Goal: Task Accomplishment & Management: Manage account settings

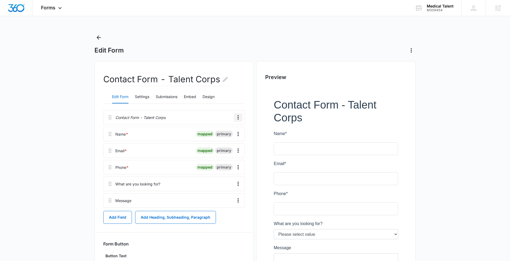
click at [237, 115] on icon "Overflow Menu" at bounding box center [238, 117] width 6 height 6
click at [217, 141] on button "Delete" at bounding box center [227, 140] width 31 height 8
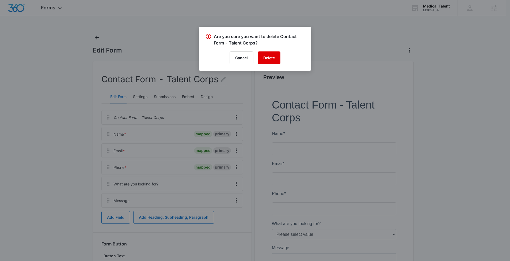
click at [273, 57] on button "Delete" at bounding box center [269, 57] width 23 height 13
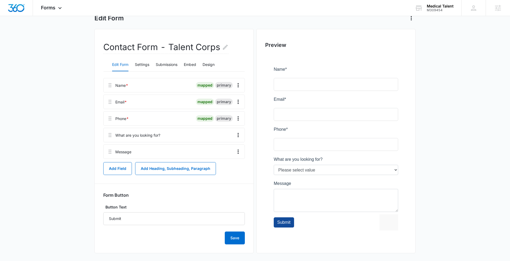
click at [218, 61] on div "Edit Form Settings Submissions Embed Design" at bounding box center [174, 64] width 142 height 13
click at [215, 63] on button "Design" at bounding box center [209, 64] width 12 height 13
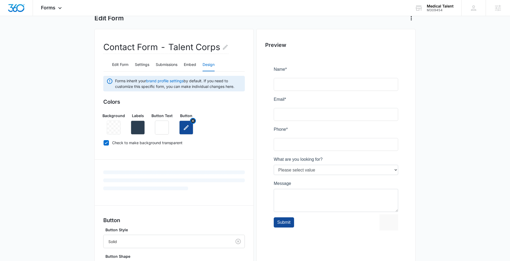
scroll to position [39, 0]
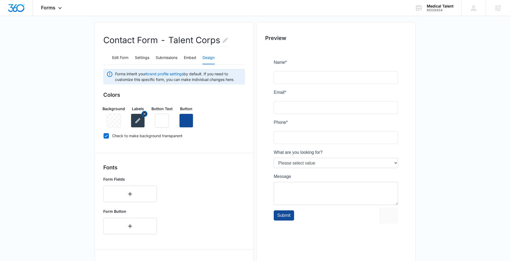
click at [141, 116] on button "button" at bounding box center [138, 121] width 14 height 14
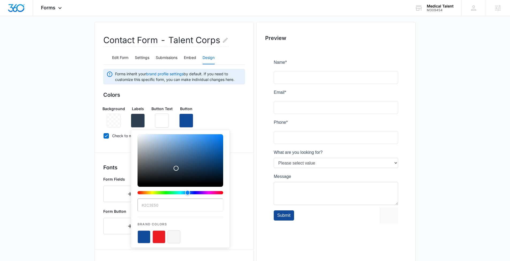
click at [170, 235] on button "color-picker-container" at bounding box center [174, 236] width 13 height 13
type input "#F6F6F6"
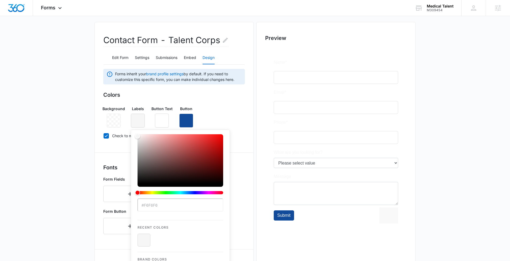
click at [53, 170] on main "Edit Form Contact Form - Talent Corps Edit Form Settings Submissions Embed Desi…" at bounding box center [255, 194] width 510 height 401
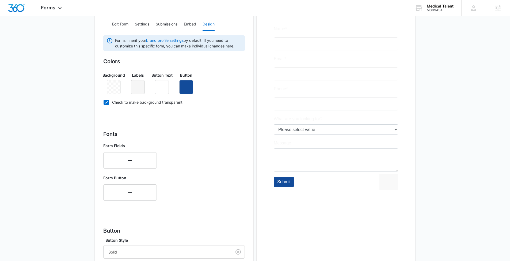
scroll to position [132, 0]
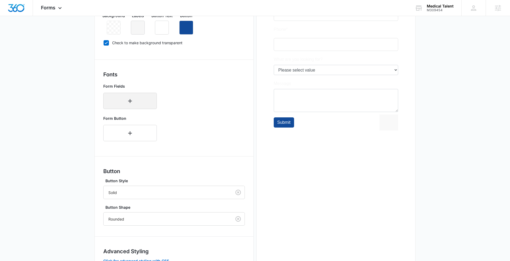
click at [119, 100] on button "button" at bounding box center [130, 101] width 54 height 16
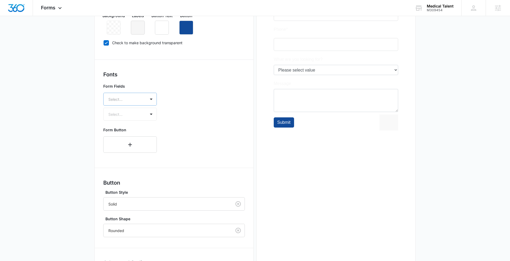
click at [122, 100] on div at bounding box center [123, 99] width 31 height 7
type input "mo"
click at [128, 133] on p "Montserrat" at bounding box center [130, 135] width 40 height 6
click at [127, 115] on div at bounding box center [123, 114] width 31 height 7
click at [123, 131] on p "Regular" at bounding box center [130, 134] width 40 height 6
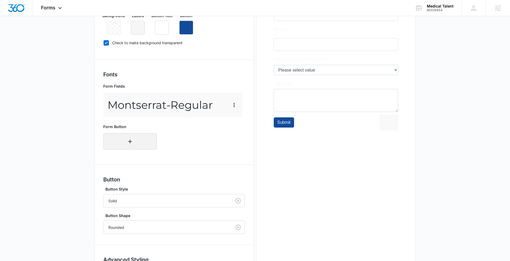
click at [125, 144] on button "button" at bounding box center [130, 141] width 54 height 16
click at [135, 138] on div at bounding box center [123, 139] width 31 height 7
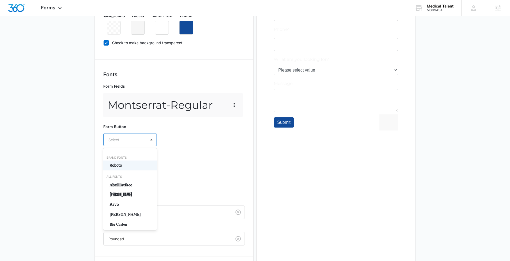
click at [119, 140] on div at bounding box center [123, 139] width 31 height 7
type input "mon"
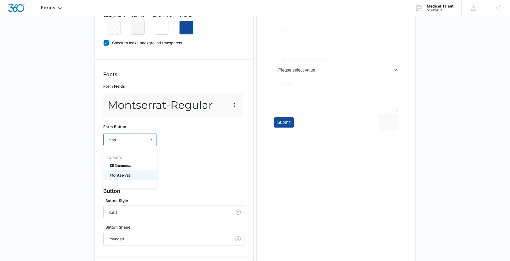
click at [123, 173] on p "Montserrat" at bounding box center [130, 175] width 40 height 6
click at [122, 157] on div at bounding box center [123, 155] width 31 height 7
click at [118, 184] on p "Bold" at bounding box center [130, 184] width 40 height 6
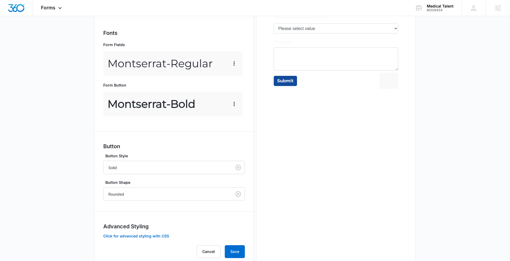
scroll to position [190, 0]
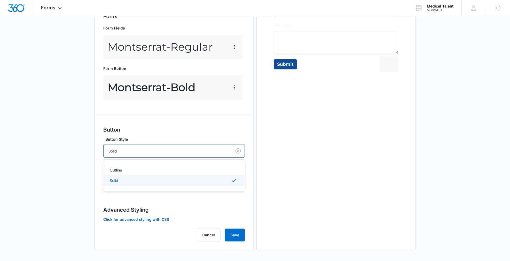
click at [130, 152] on div at bounding box center [166, 151] width 116 height 7
click at [122, 172] on p "Outline" at bounding box center [116, 170] width 12 height 6
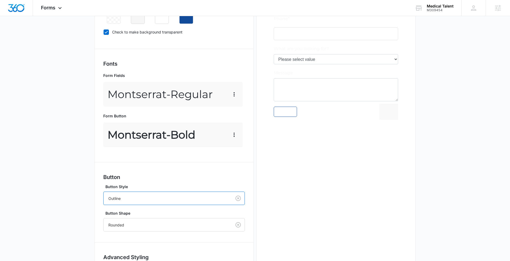
scroll to position [113, 0]
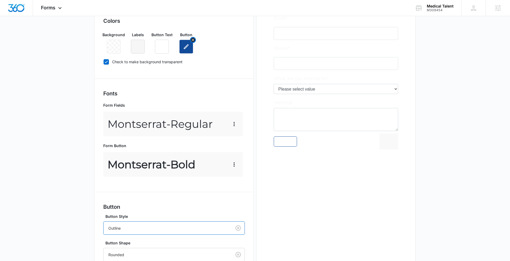
click at [183, 49] on icon "button" at bounding box center [186, 46] width 6 height 6
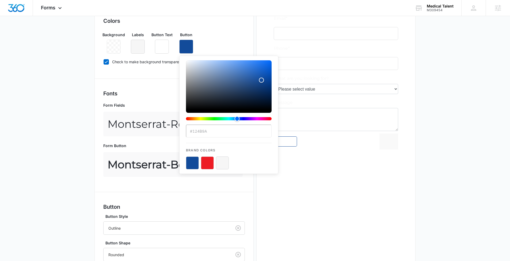
click at [222, 162] on button "color-picker-container" at bounding box center [222, 162] width 13 height 13
type input "#F6F6F6"
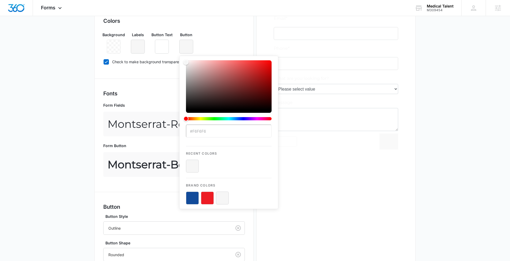
click at [297, 182] on div "Preview" at bounding box center [335, 137] width 159 height 379
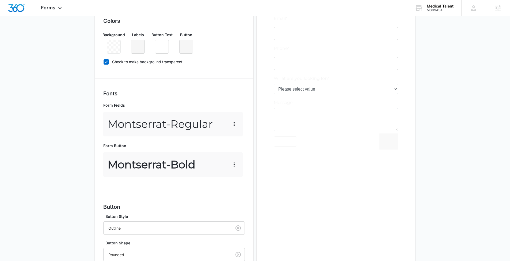
scroll to position [190, 0]
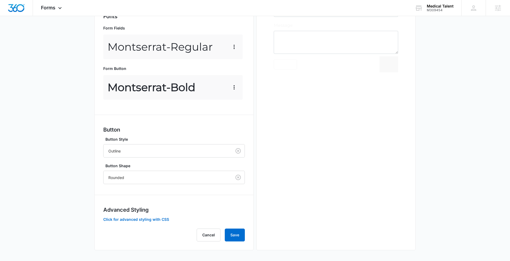
click at [240, 237] on button "Save" at bounding box center [235, 234] width 20 height 13
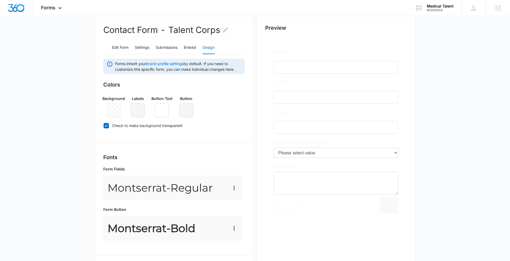
scroll to position [0, 0]
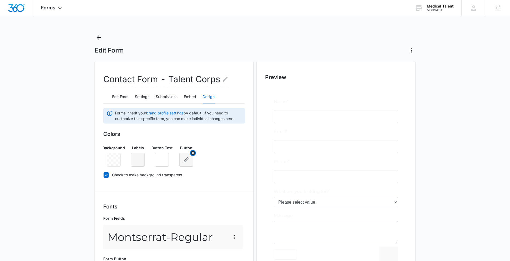
click at [187, 161] on icon "button" at bounding box center [186, 159] width 6 height 6
click at [234, 160] on div "Background Labels Button Text Button" at bounding box center [174, 154] width 142 height 26
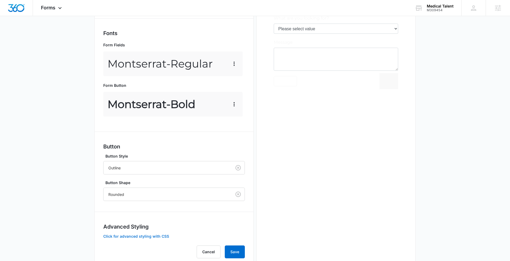
scroll to position [190, 0]
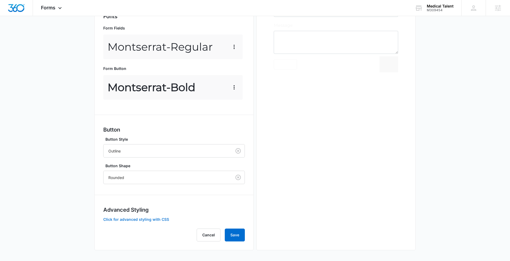
click at [143, 217] on button "Click for advanced styling with CSS" at bounding box center [136, 219] width 66 height 4
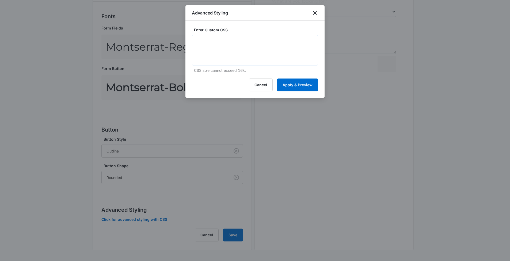
drag, startPoint x: 225, startPoint y: 61, endPoint x: 209, endPoint y: 61, distance: 16.3
click at [225, 61] on textarea at bounding box center [255, 50] width 126 height 31
click at [201, 47] on textarea at bounding box center [255, 50] width 126 height 31
paste textarea "/* Button [PERSON_NAME] - modifies the look of the button on hover */ .madform-…"
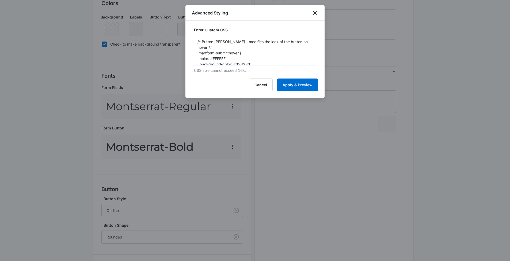
click at [198, 41] on textarea "/* Button [PERSON_NAME] - modifies the look of the button on hover */ .madform-…" at bounding box center [255, 50] width 126 height 31
click at [213, 39] on textarea "/* Button [PERSON_NAME] - modifies the look of the button on hover */ .madform-…" at bounding box center [255, 50] width 126 height 31
paste textarea "/* Button Styles - modifies the look of the submit button */ .madform-submit { …"
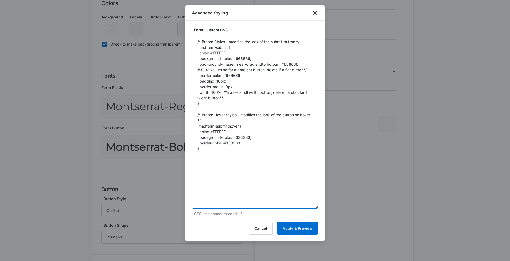
drag, startPoint x: 316, startPoint y: 62, endPoint x: 317, endPoint y: 195, distance: 132.5
click at [321, 205] on div "Enter Custom CSS /* Button Styles - modifies the look of the submit button */ .…" at bounding box center [255, 131] width 139 height 220
click at [243, 58] on textarea "/* Button Styles - modifies the look of the submit button */ .madform-submit { …" at bounding box center [255, 121] width 126 height 173
click at [246, 76] on textarea "/* Button Styles - modifies the look of the submit button */ .madform-submit { …" at bounding box center [255, 121] width 126 height 173
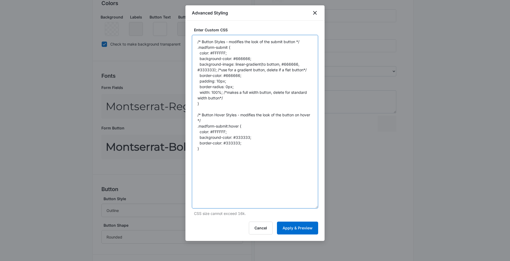
drag, startPoint x: 212, startPoint y: 108, endPoint x: 206, endPoint y: 85, distance: 23.6
click at [206, 85] on textarea "/* Button Styles - modifies the look of the submit button */ .madform-submit { …" at bounding box center [255, 121] width 126 height 173
click at [226, 66] on textarea "/* Button Styles - modifies the look of the submit button */ .madform-submit { …" at bounding box center [255, 121] width 126 height 173
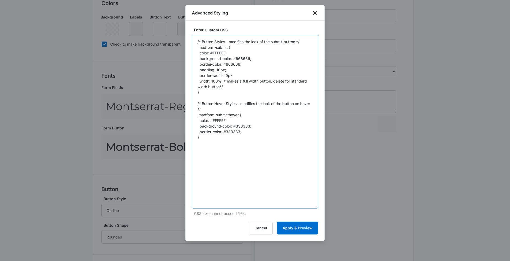
click at [219, 53] on textarea "/* Button Styles - modifies the look of the submit button */ .madform-submit { …" at bounding box center [255, 121] width 126 height 173
click at [220, 52] on textarea "/* Button Styles - modifies the look of the submit button */ .madform-submit { …" at bounding box center [255, 121] width 126 height 173
click at [240, 58] on textarea "/* Button Styles - modifies the look of the submit button */ .madform-submit { …" at bounding box center [255, 121] width 126 height 173
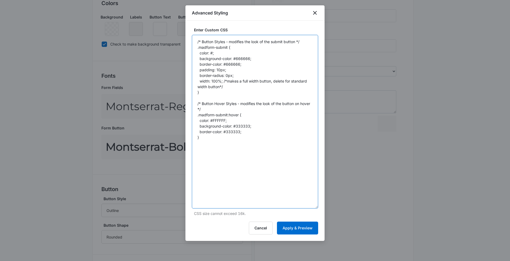
click at [240, 58] on textarea "/* Button Styles - modifies the look of the submit button */ .madform-submit { …" at bounding box center [255, 121] width 126 height 173
paste textarea "124b9a"
click at [213, 53] on textarea "/* Button Styles - modifies the look of the submit button */ .madform-submit { …" at bounding box center [255, 121] width 126 height 173
click at [235, 64] on textarea "/* Button Styles - modifies the look of the submit button */ .madform-submit { …" at bounding box center [255, 121] width 126 height 173
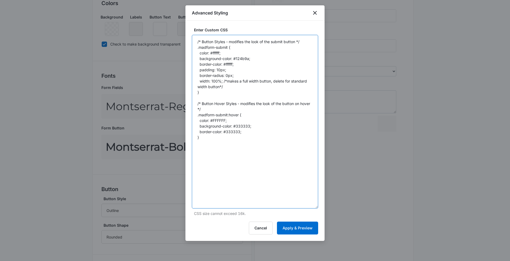
click at [229, 71] on textarea "/* Button Styles - modifies the look of the submit button */ .madform-submit { …" at bounding box center [255, 121] width 126 height 173
click at [227, 76] on textarea "/* Button Styles - modifies the look of the submit button */ .madform-submit { …" at bounding box center [255, 121] width 126 height 173
click at [254, 86] on textarea "/* Button Styles - modifies the look of the submit button */ .madform-submit { …" at bounding box center [255, 121] width 126 height 173
drag, startPoint x: 230, startPoint y: 85, endPoint x: 184, endPoint y: 81, distance: 46.3
click at [184, 81] on body "Forms Apps Reputation Forms CRM Email Social Content Ads Intelligence Files Bra…" at bounding box center [255, 94] width 510 height 451
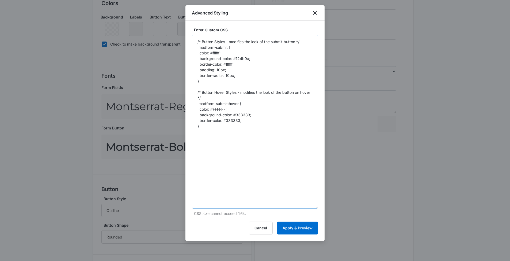
click at [241, 115] on textarea "/* Button Styles - modifies the look of the submit button */ .madform-submit { …" at bounding box center [255, 121] width 126 height 173
click at [242, 118] on textarea "/* Button Styles - modifies the look of the submit button */ .madform-submit { …" at bounding box center [255, 121] width 126 height 173
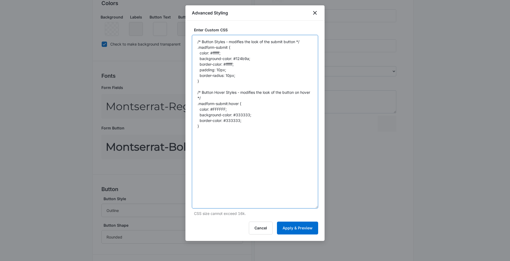
click at [242, 116] on textarea "/* Button Styles - modifies the look of the submit button */ .madform-submit { …" at bounding box center [255, 121] width 126 height 173
click at [236, 121] on textarea "/* Button Styles - modifies the look of the submit button */ .madform-submit { …" at bounding box center [255, 121] width 126 height 173
click at [237, 115] on textarea "/* Button Styles - modifies the look of the submit button */ .madform-submit { …" at bounding box center [255, 121] width 126 height 173
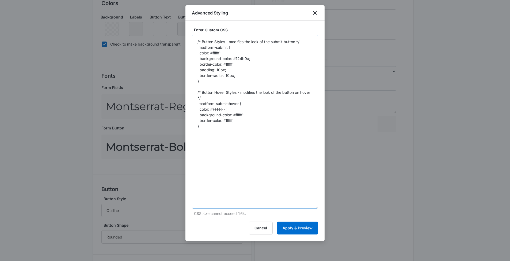
click at [237, 115] on textarea "/* Button Styles - modifies the look of the submit button */ .madform-submit { …" at bounding box center [255, 121] width 126 height 173
click at [246, 117] on textarea "/* Button Styles - modifies the look of the submit button */ .madform-submit { …" at bounding box center [255, 121] width 126 height 173
click at [244, 115] on textarea "/* Button Styles - modifies the look of the submit button */ .madform-submit { …" at bounding box center [255, 121] width 126 height 173
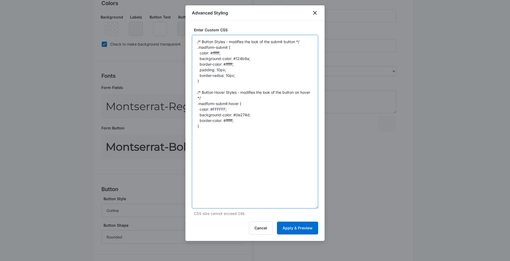
click at [227, 120] on textarea "/* Button Styles - modifies the look of the submit button */ .madform-submit { …" at bounding box center [255, 121] width 126 height 173
paste textarea "0e274d"
type textarea "/* Button Styles - modifies the look of the submit button */ .madform-submit { …"
click at [284, 228] on button "Apply & Preview" at bounding box center [297, 227] width 41 height 13
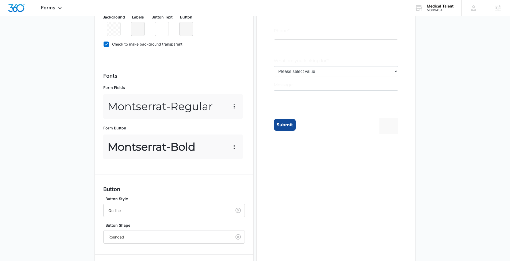
scroll to position [190, 0]
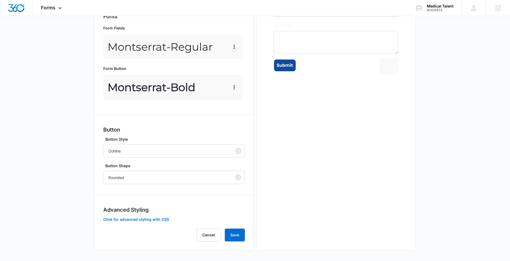
click at [237, 234] on button "Save" at bounding box center [235, 234] width 20 height 13
